Goal: Task Accomplishment & Management: Complete application form

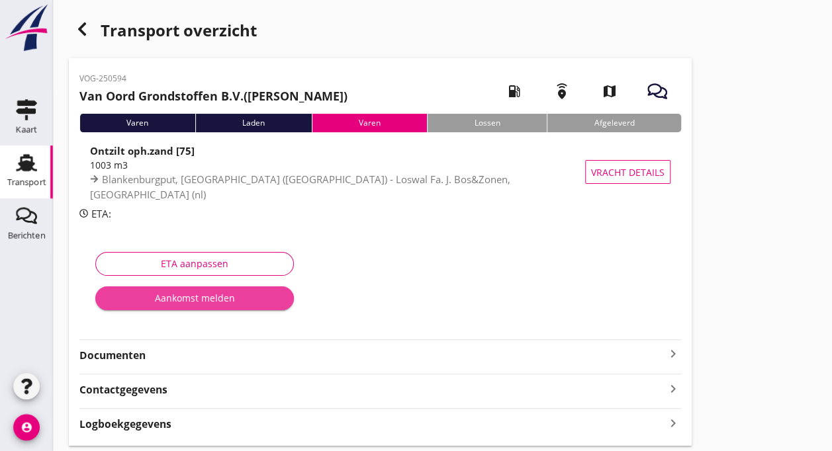
click at [187, 301] on div "Aankomst melden" at bounding box center [194, 298] width 177 height 14
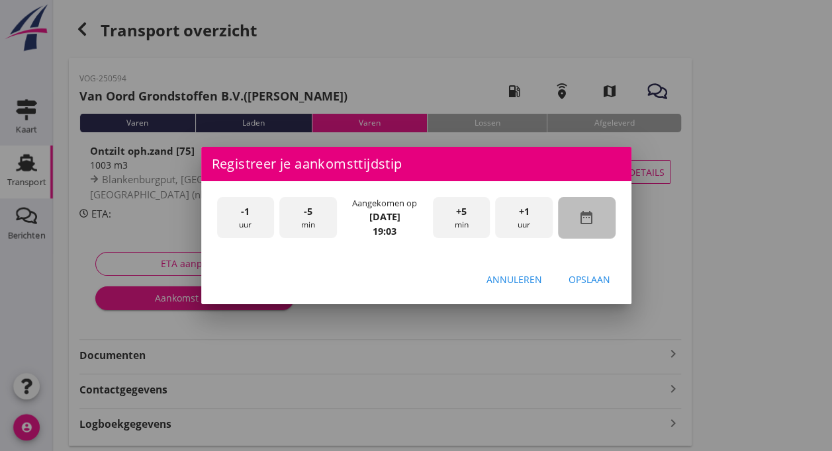
click at [588, 221] on icon "date_range" at bounding box center [587, 218] width 16 height 16
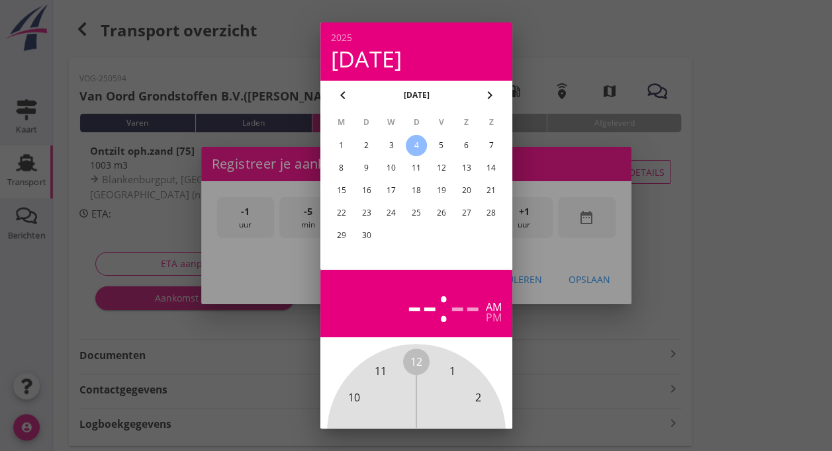
click at [433, 144] on div "5" at bounding box center [440, 145] width 21 height 21
click at [542, 360] on div at bounding box center [416, 225] width 832 height 451
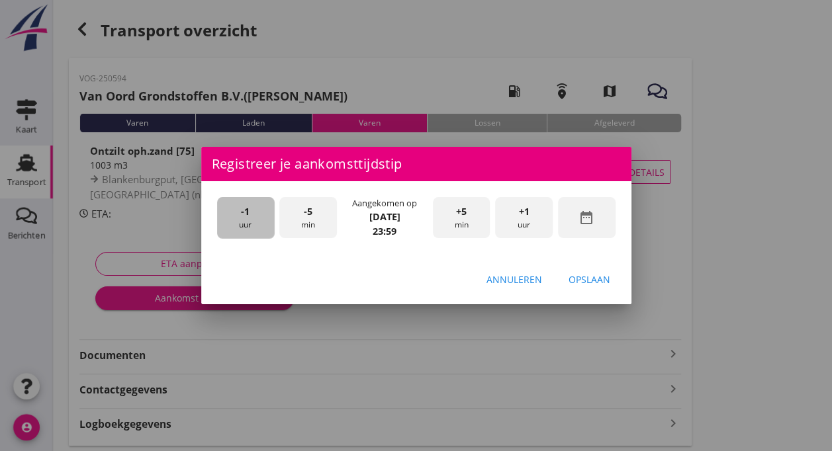
click at [251, 221] on div "-1 uur" at bounding box center [246, 218] width 58 height 42
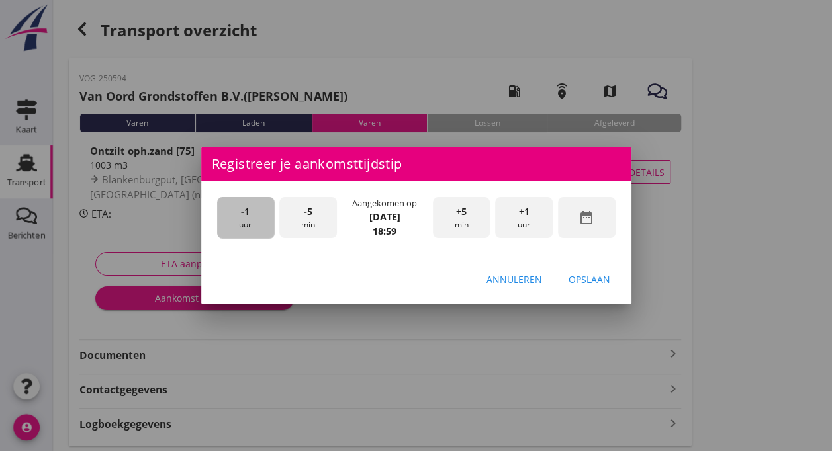
click at [251, 221] on div "-1 uur" at bounding box center [246, 218] width 58 height 42
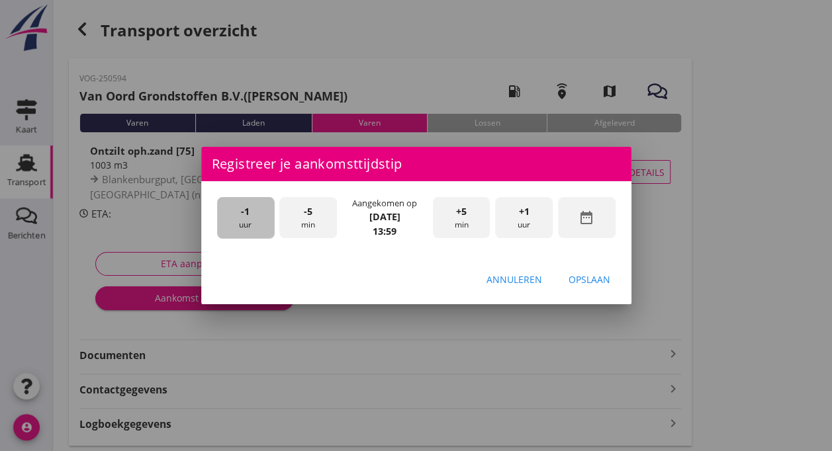
click at [251, 221] on div "-1 uur" at bounding box center [246, 218] width 58 height 42
click at [251, 220] on div "-1 uur" at bounding box center [246, 218] width 58 height 42
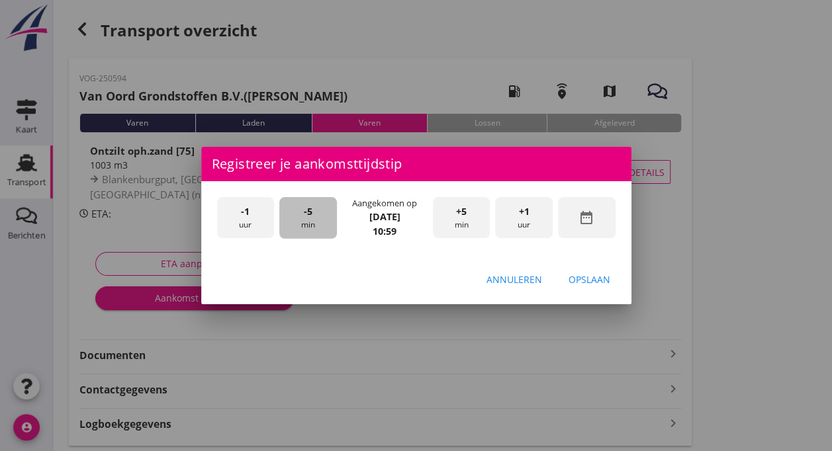
click at [301, 214] on div "-5 min" at bounding box center [308, 218] width 58 height 42
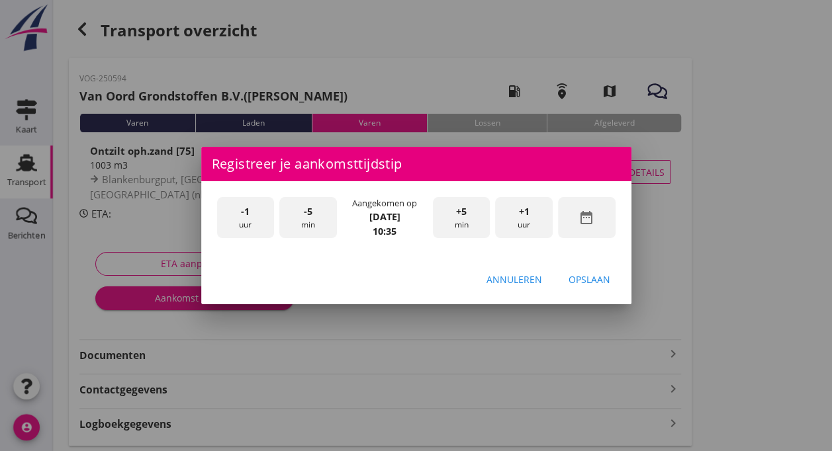
click at [301, 214] on div "-5 min" at bounding box center [308, 218] width 58 height 42
click at [592, 287] on button "Opslaan" at bounding box center [589, 279] width 63 height 24
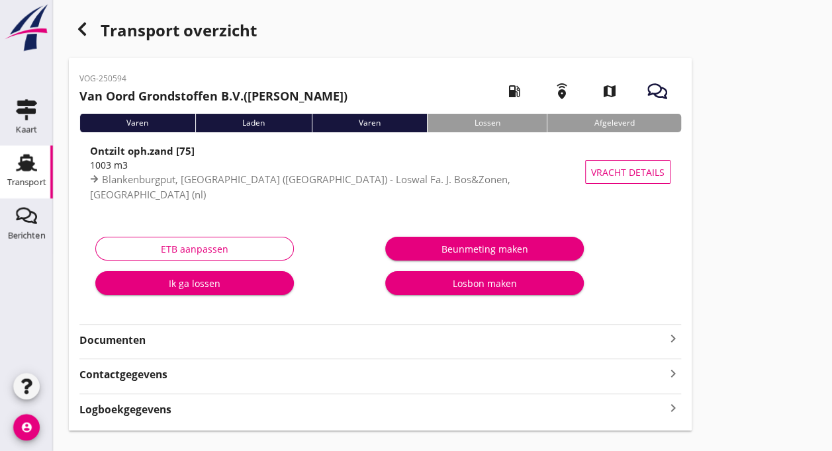
click at [207, 282] on div "Ik ga lossen" at bounding box center [194, 284] width 177 height 14
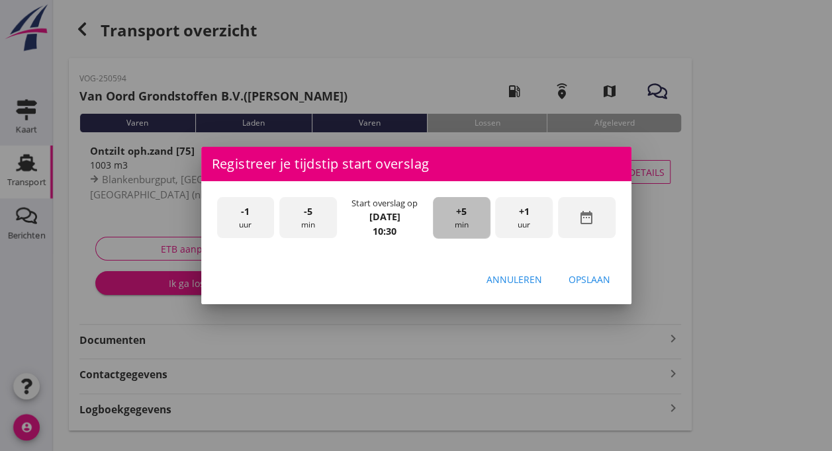
click at [449, 211] on div "+5 min" at bounding box center [462, 218] width 58 height 42
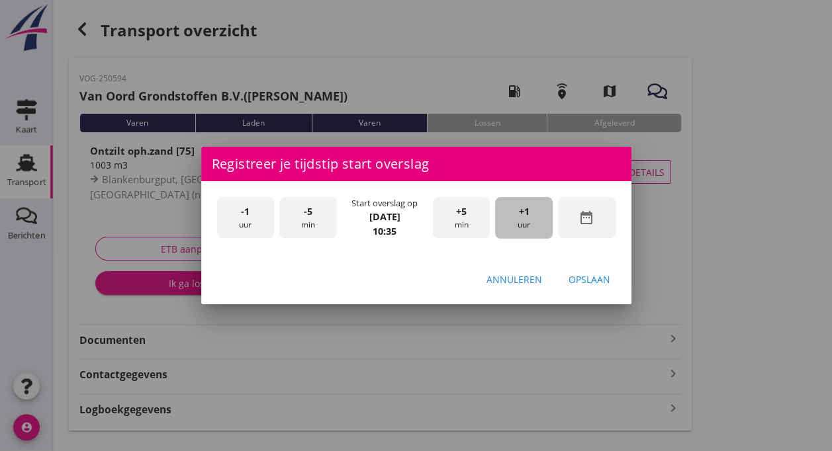
click at [521, 223] on div "+1 uur" at bounding box center [524, 218] width 58 height 42
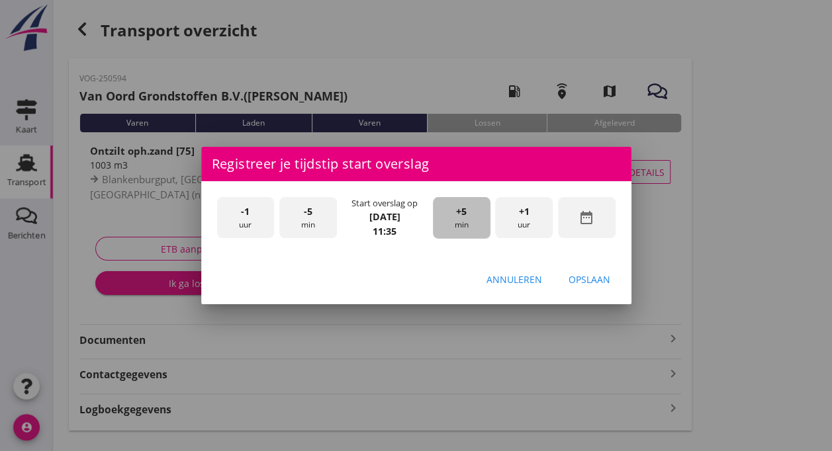
click at [456, 227] on div "+5 min" at bounding box center [462, 218] width 58 height 42
click at [578, 282] on div "Opslaan" at bounding box center [590, 280] width 42 height 14
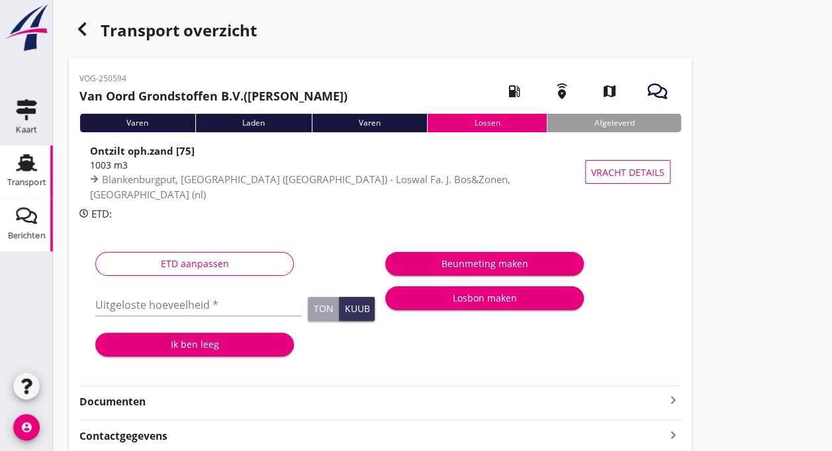
click at [21, 225] on icon "Berichten" at bounding box center [26, 215] width 21 height 21
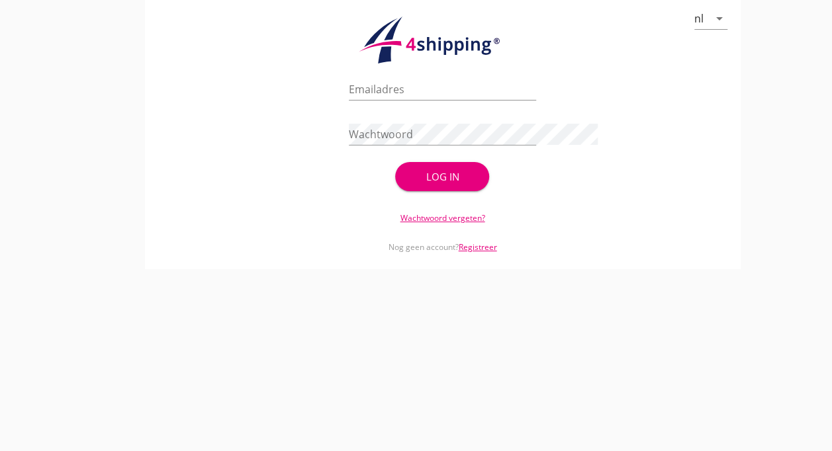
type input "[EMAIL_ADDRESS][DOMAIN_NAME]"
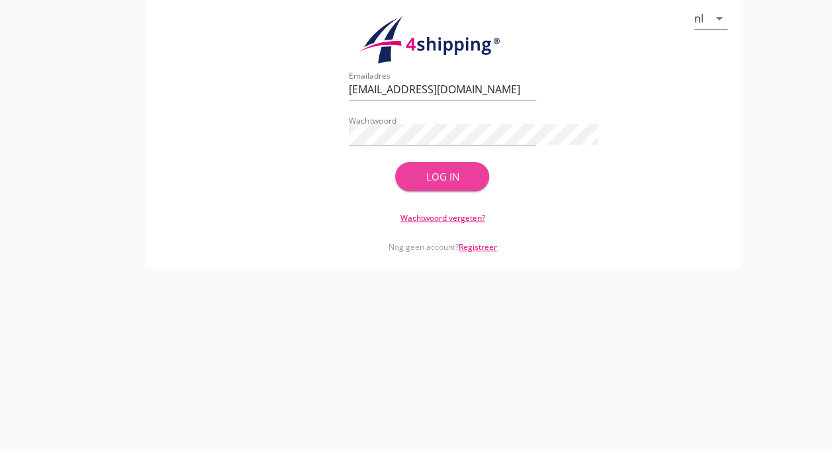
click at [445, 181] on div "Log in" at bounding box center [442, 176] width 52 height 15
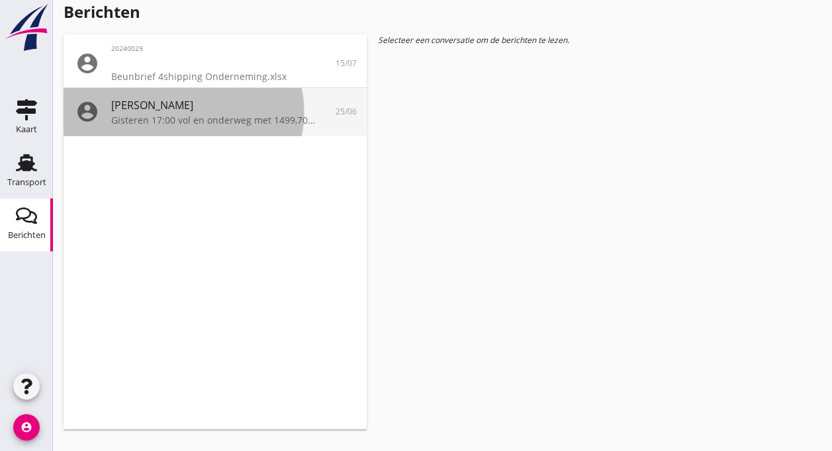
click at [225, 124] on div "Gisteren 17:00 vol en onderweg met 1499,708 ton Grond" at bounding box center [215, 120] width 208 height 14
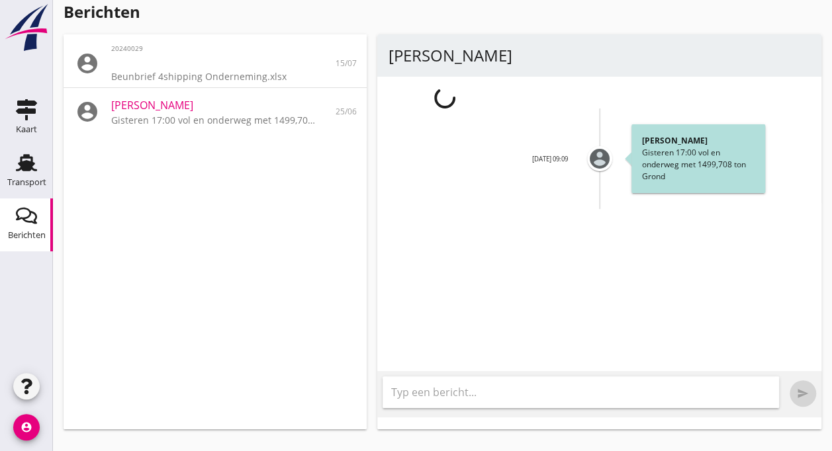
drag, startPoint x: 210, startPoint y: 336, endPoint x: 119, endPoint y: 371, distance: 97.0
click at [119, 371] on div "account_circle 20240029 Beunbrief 4shipping Onderneming.xlsx 15/07 account_circ…" at bounding box center [215, 231] width 303 height 395
click at [28, 425] on icon "account_circle" at bounding box center [26, 427] width 26 height 26
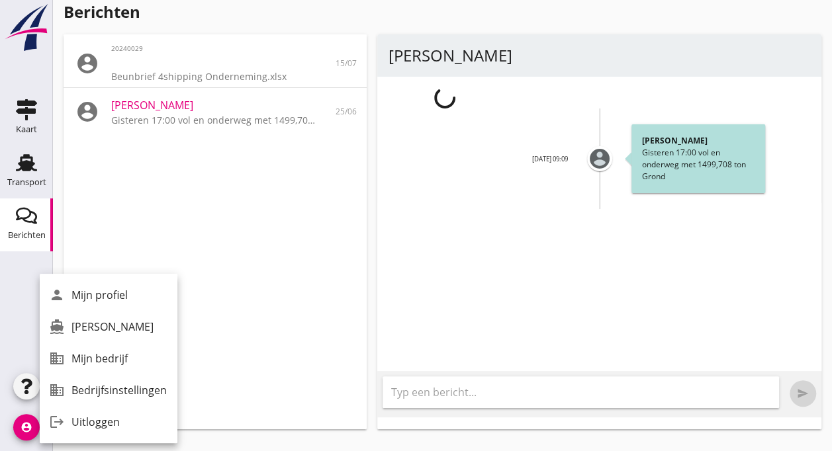
click at [171, 254] on div "account_circle 20240029 Beunbrief 4shipping Onderneming.xlsx 15/07 account_circ…" at bounding box center [215, 231] width 303 height 395
